Goal: Task Accomplishment & Management: Use online tool/utility

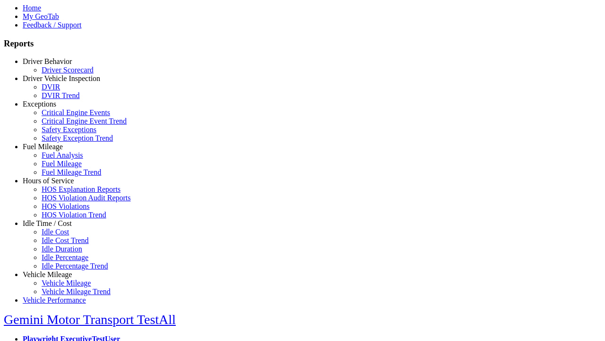
click at [54, 108] on link "Exceptions" at bounding box center [40, 104] width 34 height 8
click at [61, 125] on link "Critical Engine Event Trend" at bounding box center [84, 121] width 85 height 8
select select
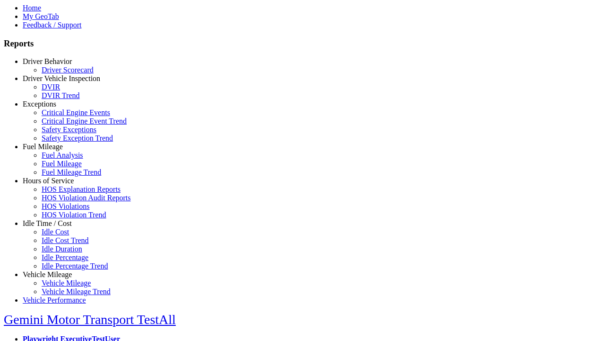
select select
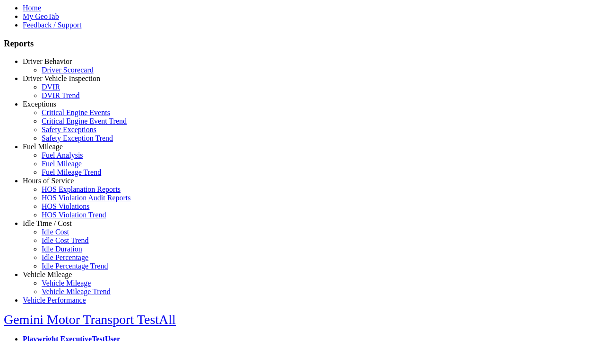
select select
